Goal: Task Accomplishment & Management: Use online tool/utility

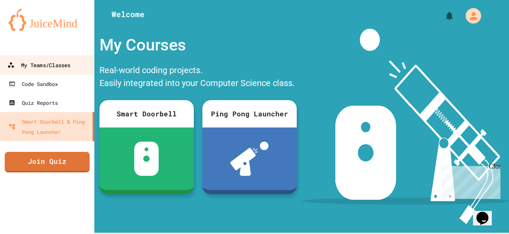
click at [60, 69] on div "My Teams/Classes" at bounding box center [38, 65] width 63 height 11
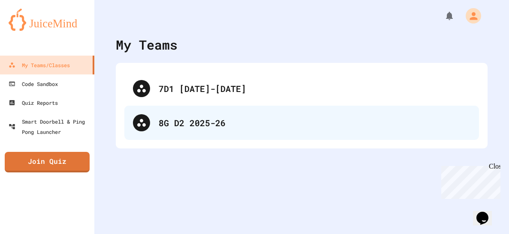
click at [162, 117] on div "8G D2 2025-26" at bounding box center [315, 123] width 312 height 13
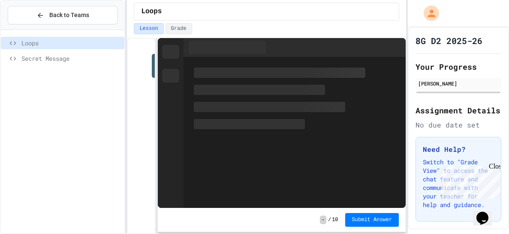
click at [11, 60] on icon at bounding box center [13, 59] width 10 height 8
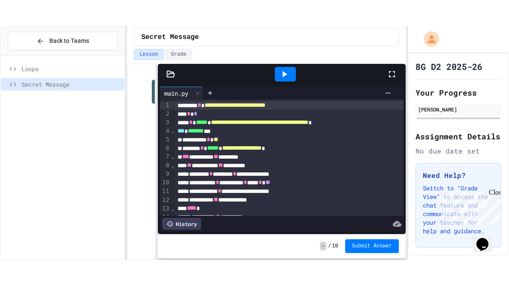
scroll to position [153, 0]
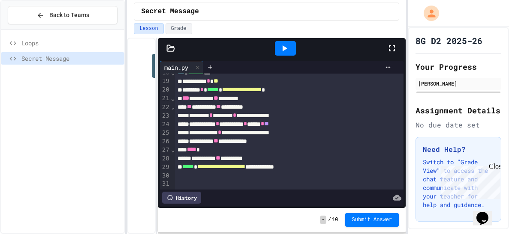
click at [392, 42] on div at bounding box center [396, 48] width 19 height 23
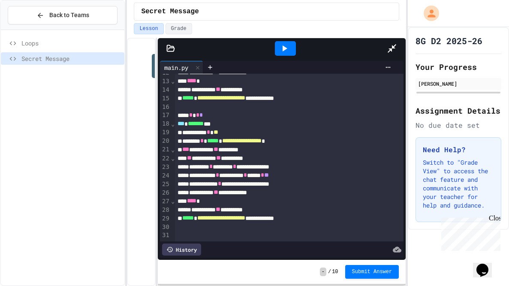
scroll to position [37, 0]
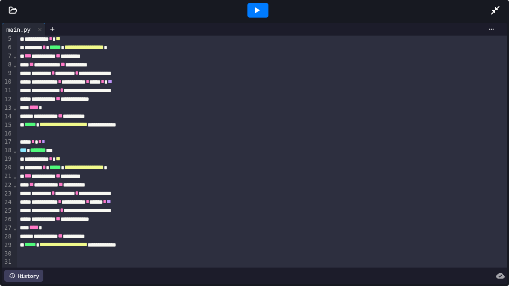
click at [174, 234] on div at bounding box center [261, 253] width 489 height 9
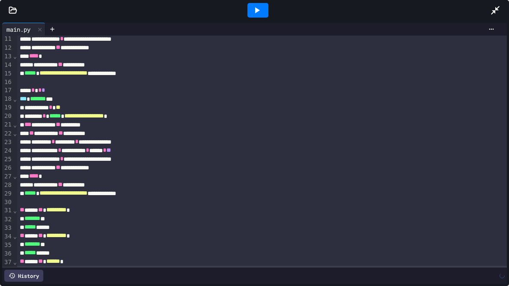
scroll to position [97, 0]
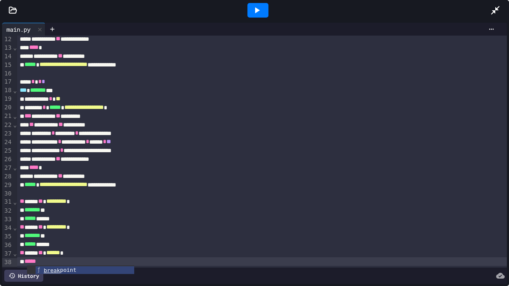
click at [250, 15] on div at bounding box center [257, 10] width 21 height 15
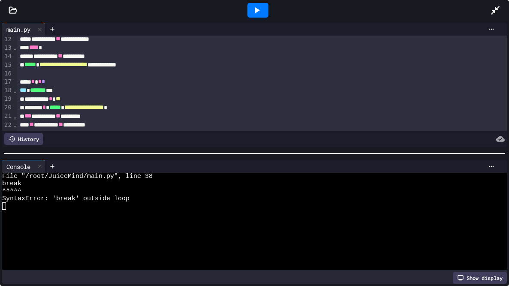
scroll to position [234, 0]
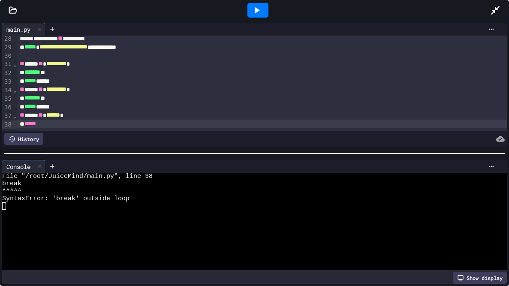
click at [70, 127] on div "*****" at bounding box center [261, 124] width 489 height 9
click at [249, 9] on div at bounding box center [257, 10] width 21 height 15
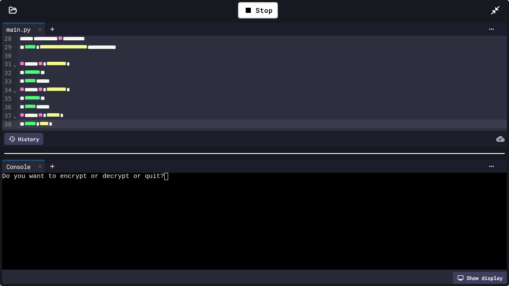
click at [177, 228] on div at bounding box center [251, 228] width 498 height 7
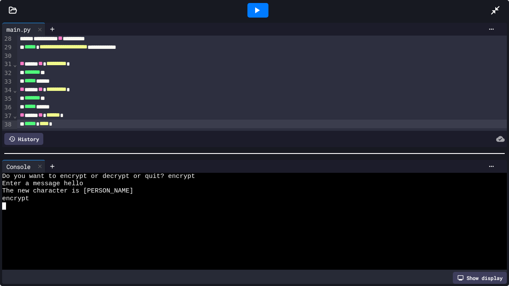
click at [65, 205] on div at bounding box center [251, 205] width 498 height 7
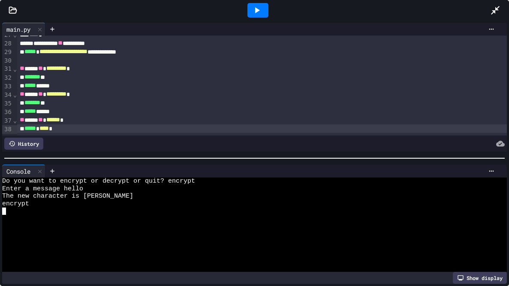
scroll to position [153, 0]
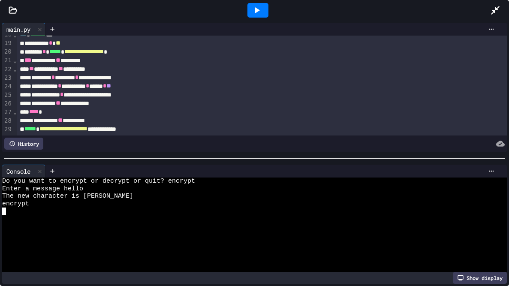
click at [277, 234] on div "**********" at bounding box center [254, 153] width 509 height 265
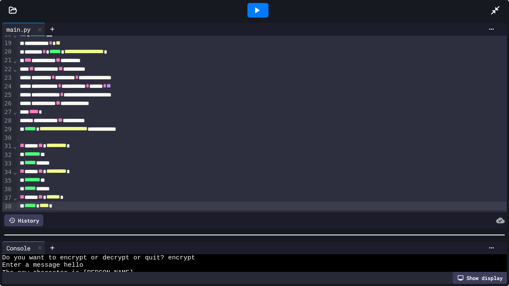
click at [277, 234] on div "Console WWWWWWWWWWWWWWWWWWWWWWWWWWWWWWWW Do you want to encrypt or decrypt or q…" at bounding box center [254, 262] width 509 height 47
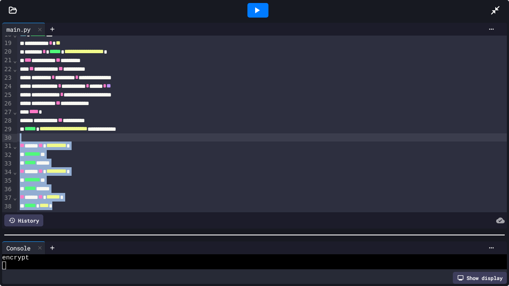
drag, startPoint x: 182, startPoint y: 209, endPoint x: 31, endPoint y: 138, distance: 167.2
click at [31, 138] on div "**********" at bounding box center [261, 47] width 489 height 329
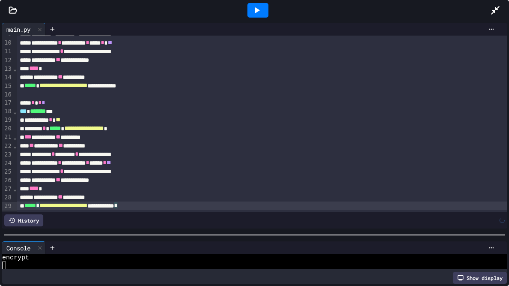
scroll to position [75, 0]
